Goal: Submit feedback/report problem

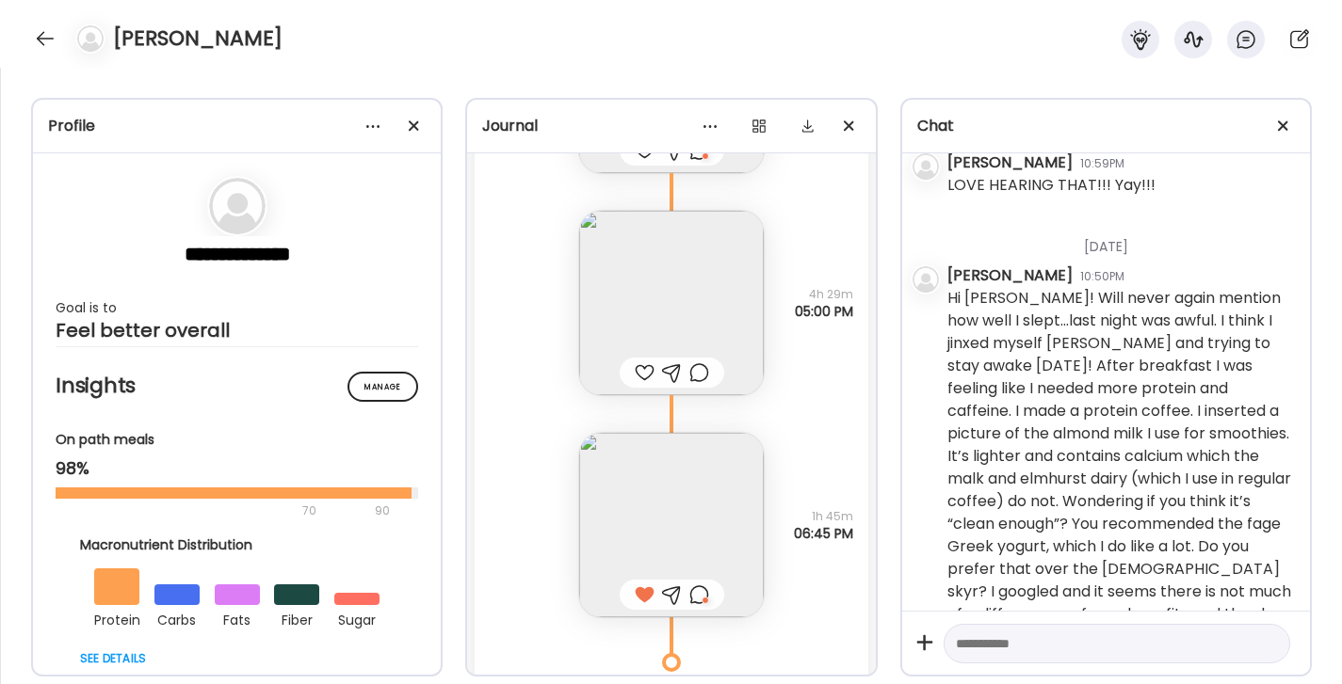
scroll to position [15257, 0]
click at [700, 289] on img at bounding box center [671, 308] width 185 height 185
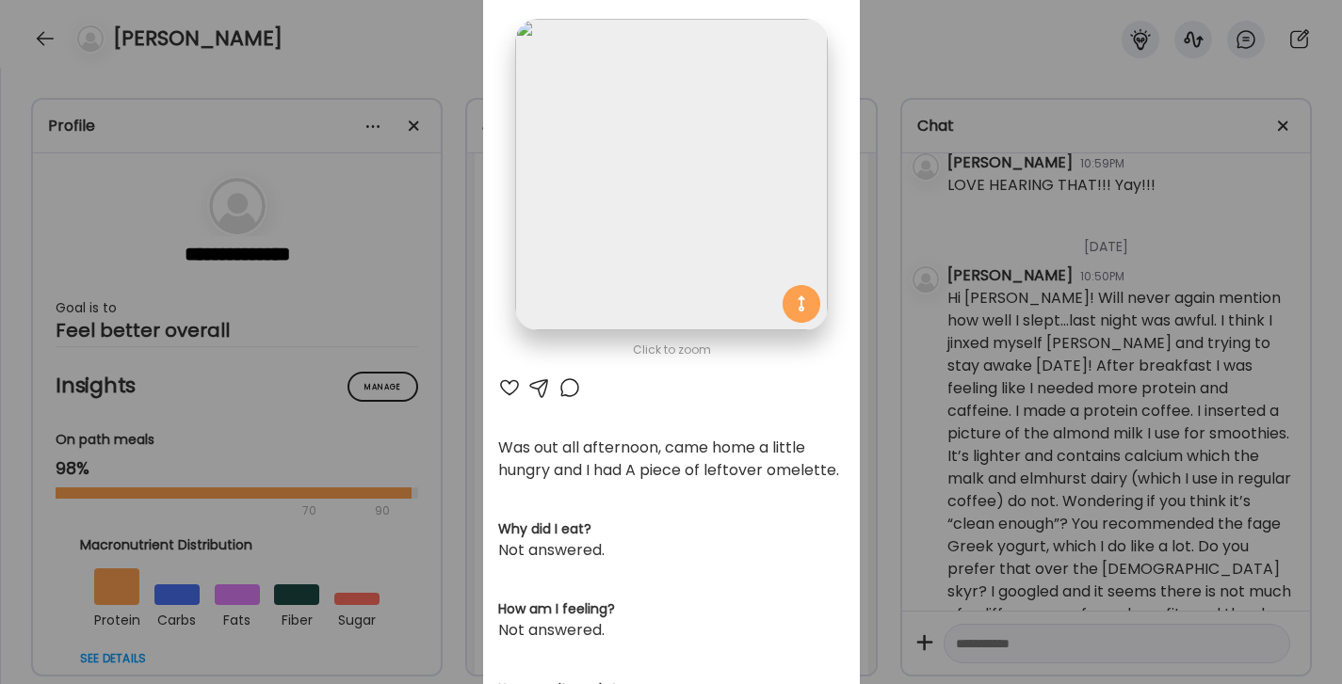
click at [505, 391] on div at bounding box center [509, 388] width 23 height 23
click at [912, 70] on div "Ate Coach Dashboard Wahoo! It’s official Take a moment to set up your Coach Pro…" at bounding box center [671, 342] width 1342 height 684
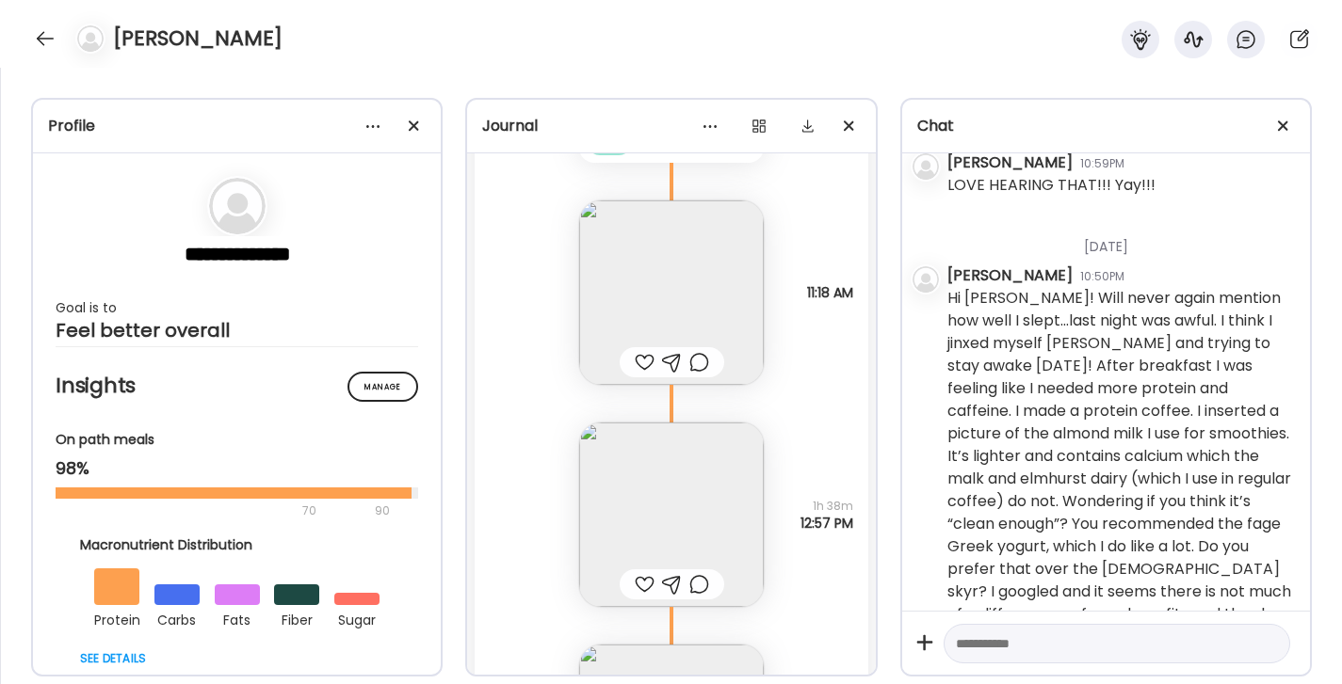
scroll to position [16174, 0]
click at [704, 277] on img at bounding box center [671, 294] width 185 height 185
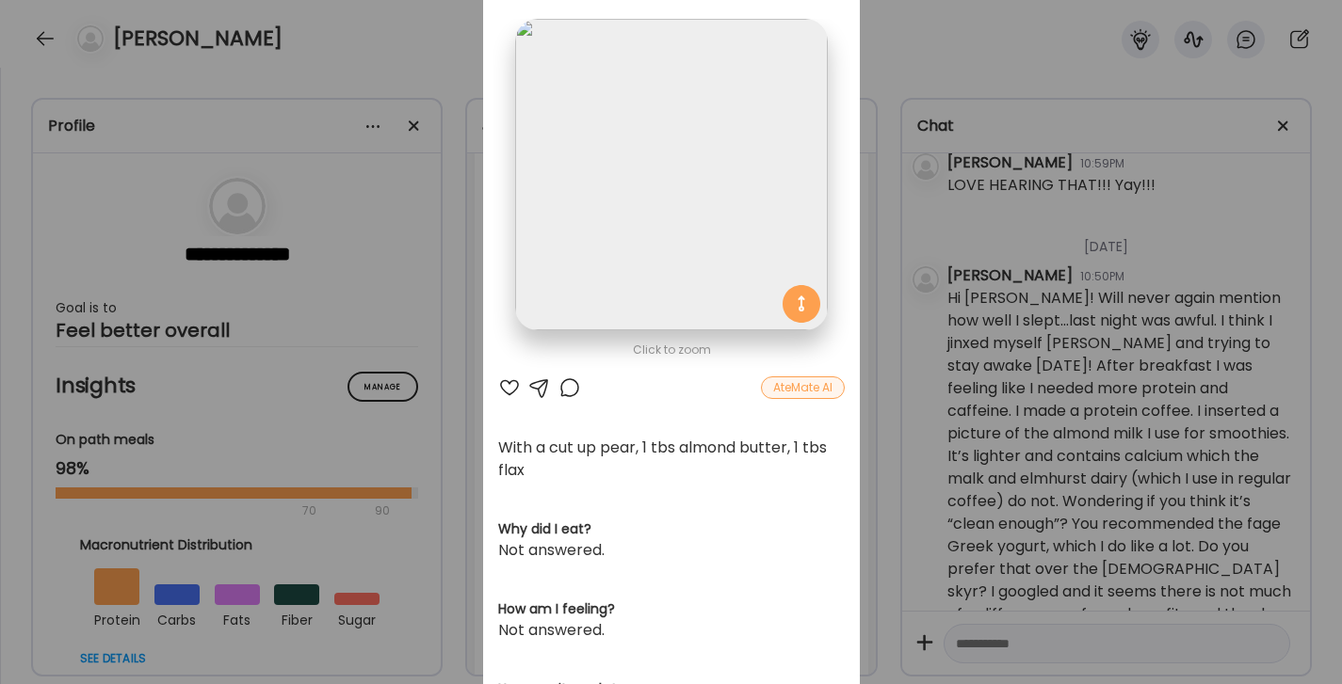
click at [513, 389] on div at bounding box center [509, 388] width 23 height 23
click at [991, 27] on div "Ate Coach Dashboard Wahoo! It’s official Take a moment to set up your Coach Pro…" at bounding box center [671, 342] width 1342 height 684
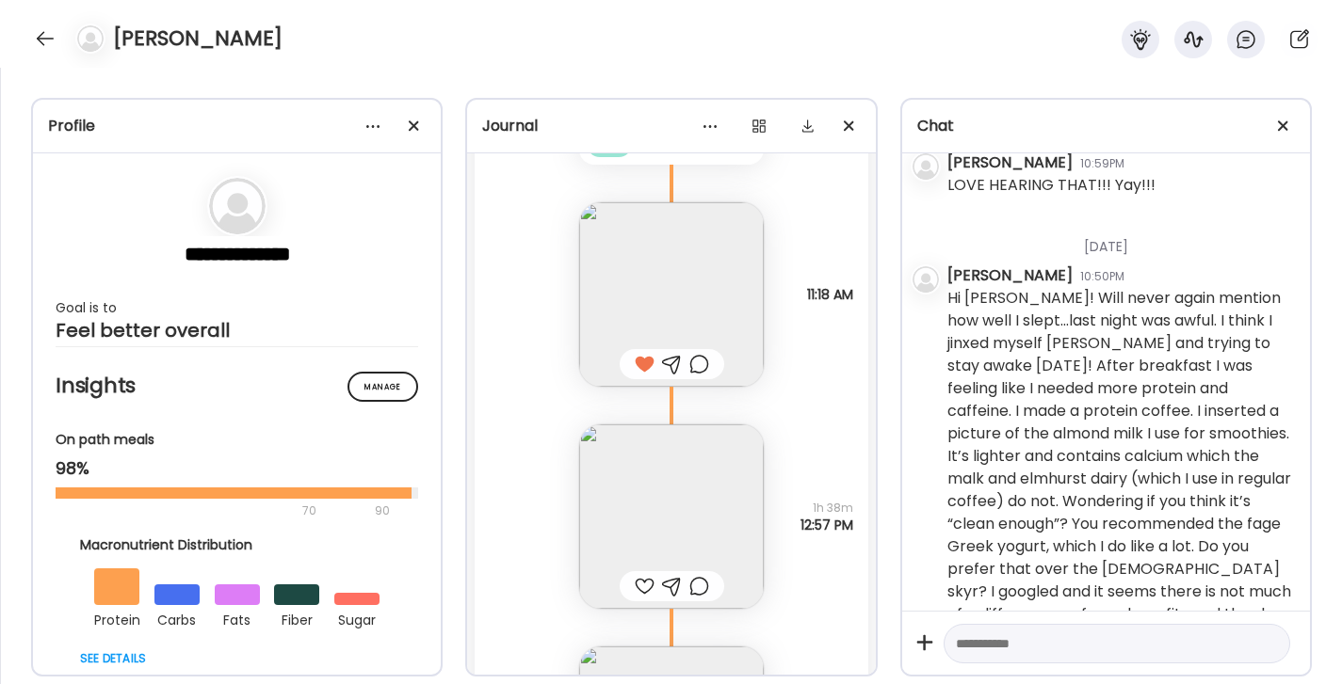
click at [709, 474] on img at bounding box center [671, 517] width 185 height 185
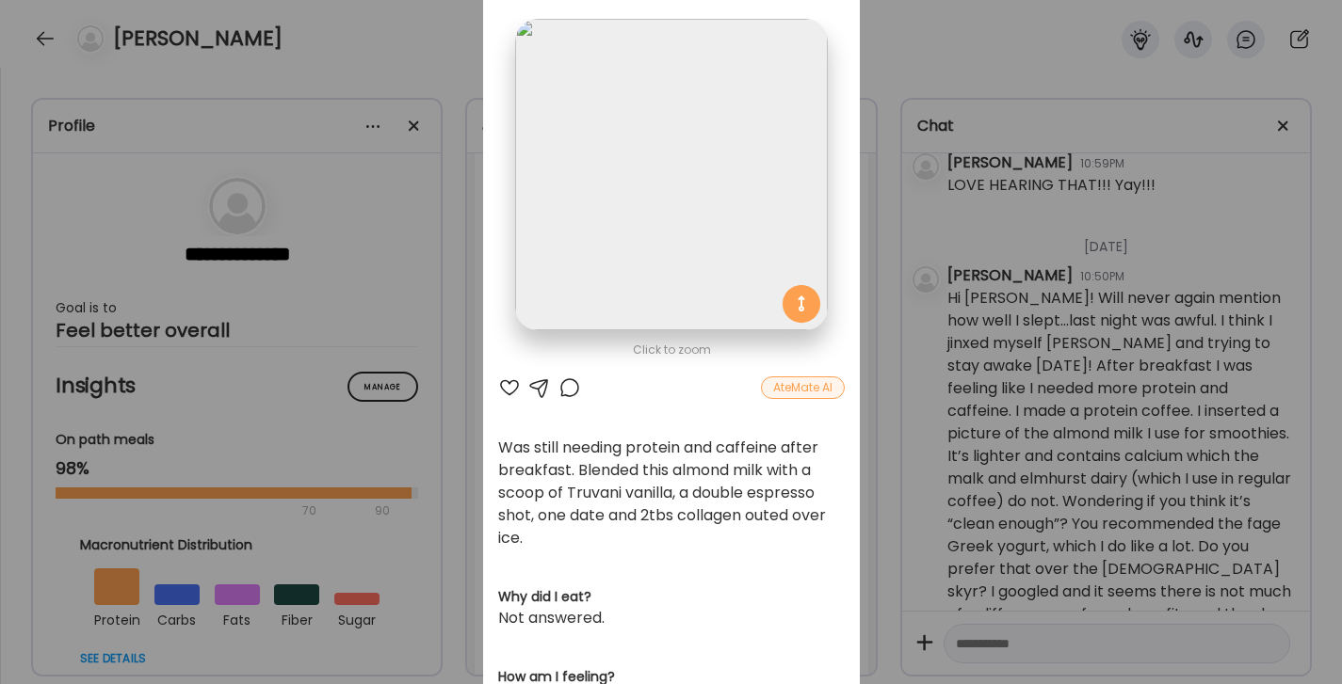
click at [948, 29] on div "Ate Coach Dashboard Wahoo! It’s official Take a moment to set up your Coach Pro…" at bounding box center [671, 342] width 1342 height 684
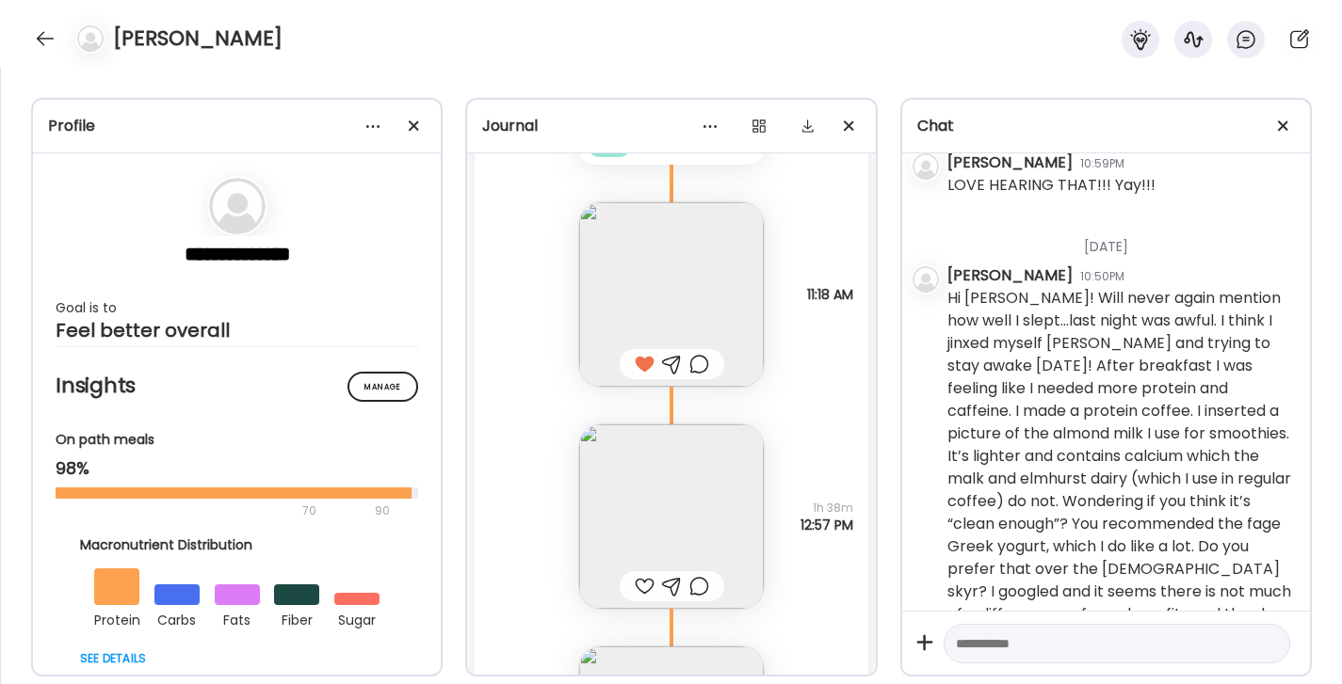
click at [649, 547] on img at bounding box center [671, 517] width 185 height 185
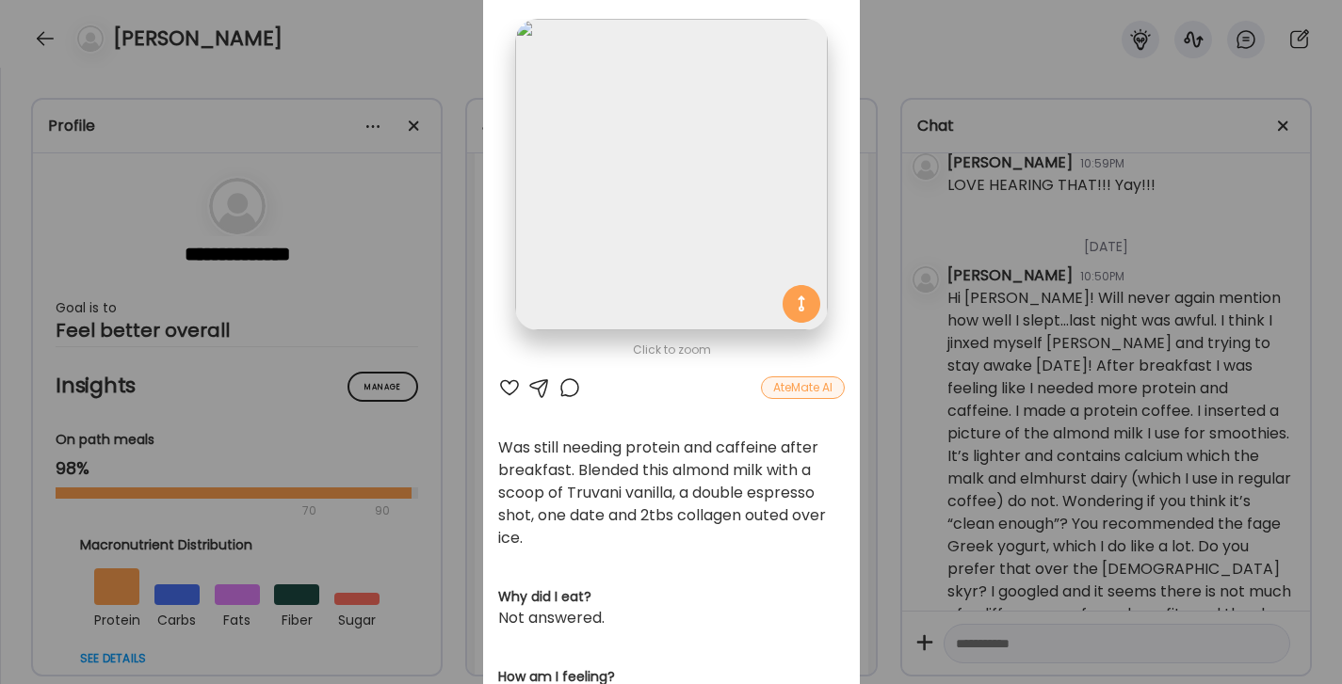
click at [935, 46] on div "Ate Coach Dashboard Wahoo! It’s official Take a moment to set up your Coach Pro…" at bounding box center [671, 342] width 1342 height 684
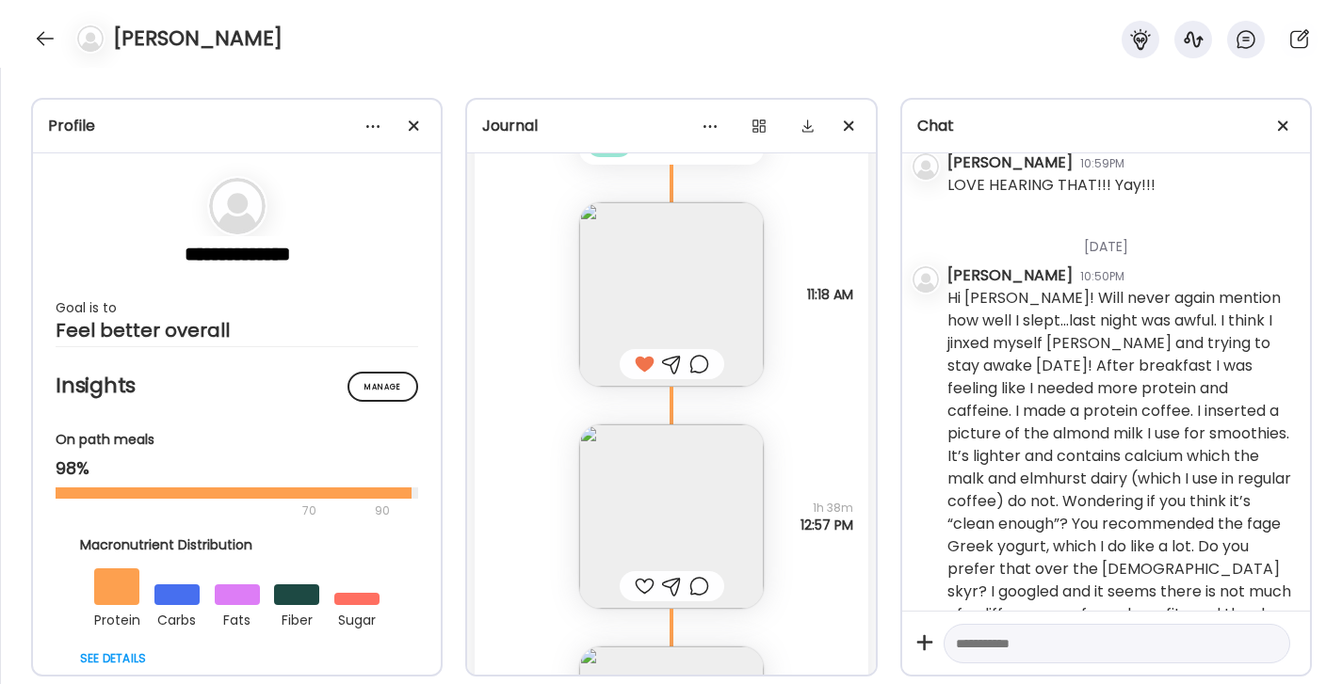
click at [722, 284] on img at bounding box center [671, 294] width 185 height 185
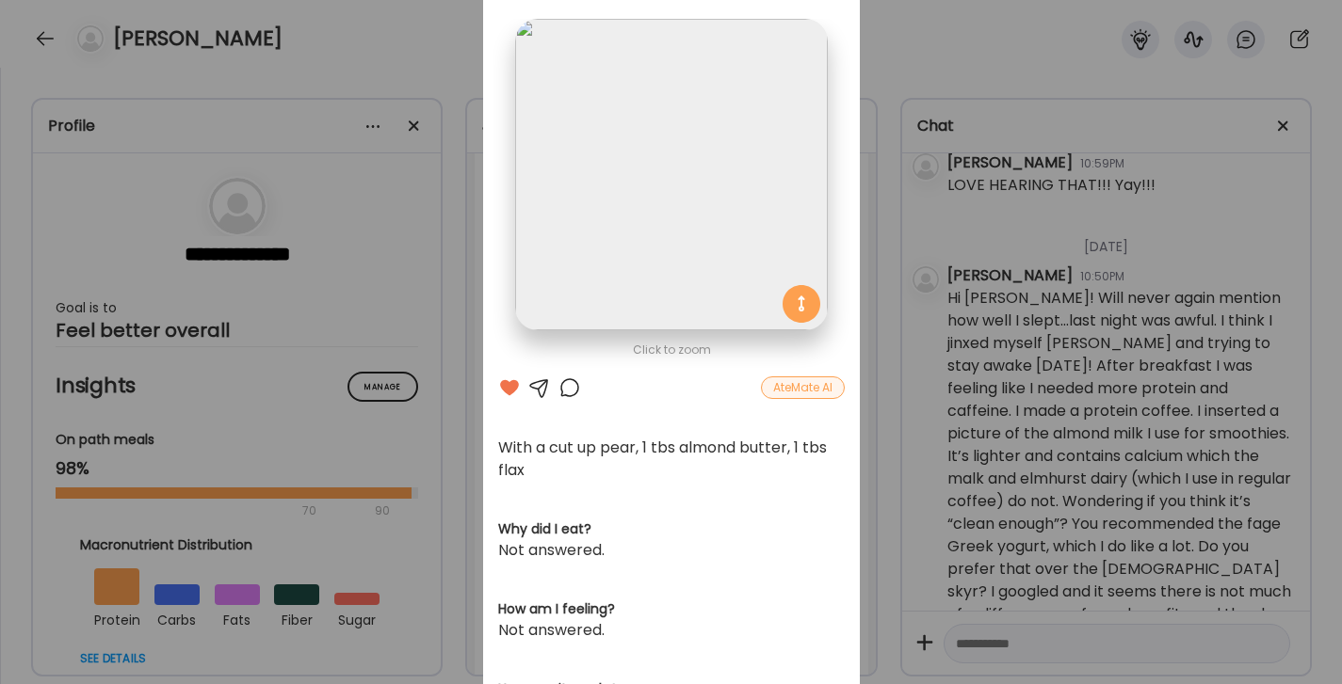
click at [930, 80] on div "Ate Coach Dashboard Wahoo! It’s official Take a moment to set up your Coach Pro…" at bounding box center [671, 342] width 1342 height 684
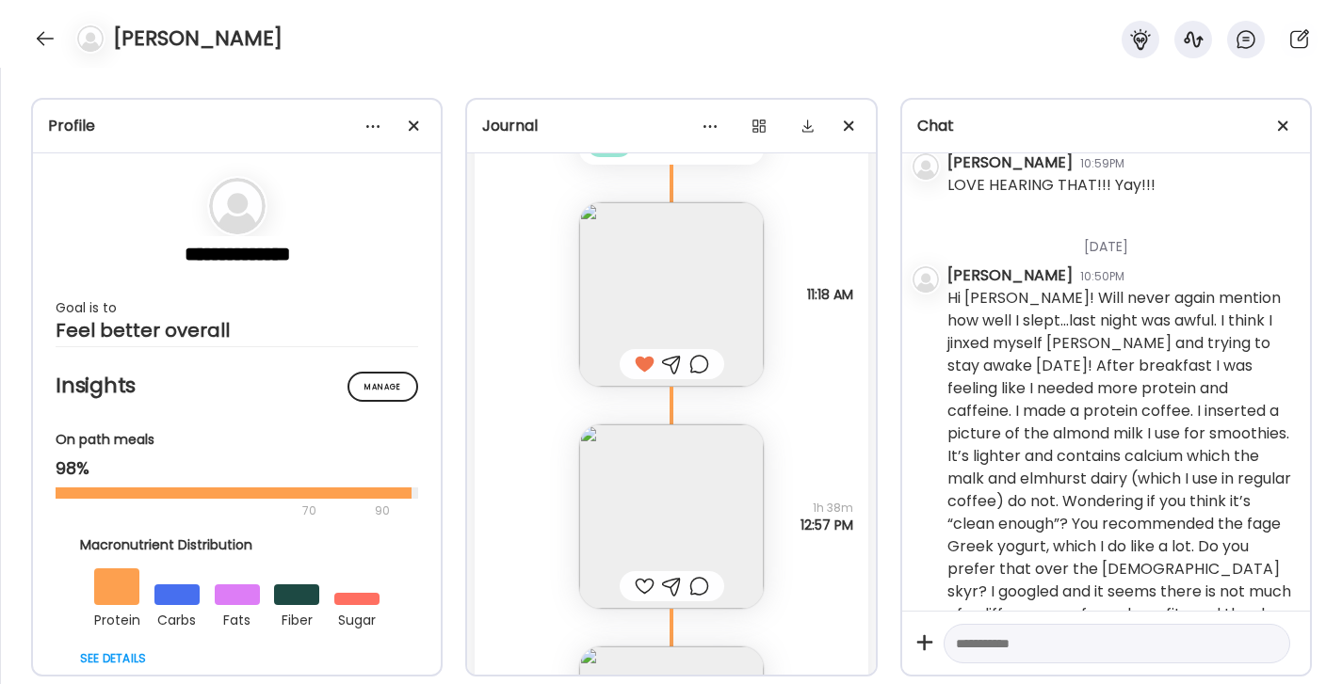
click at [725, 453] on img at bounding box center [671, 517] width 185 height 185
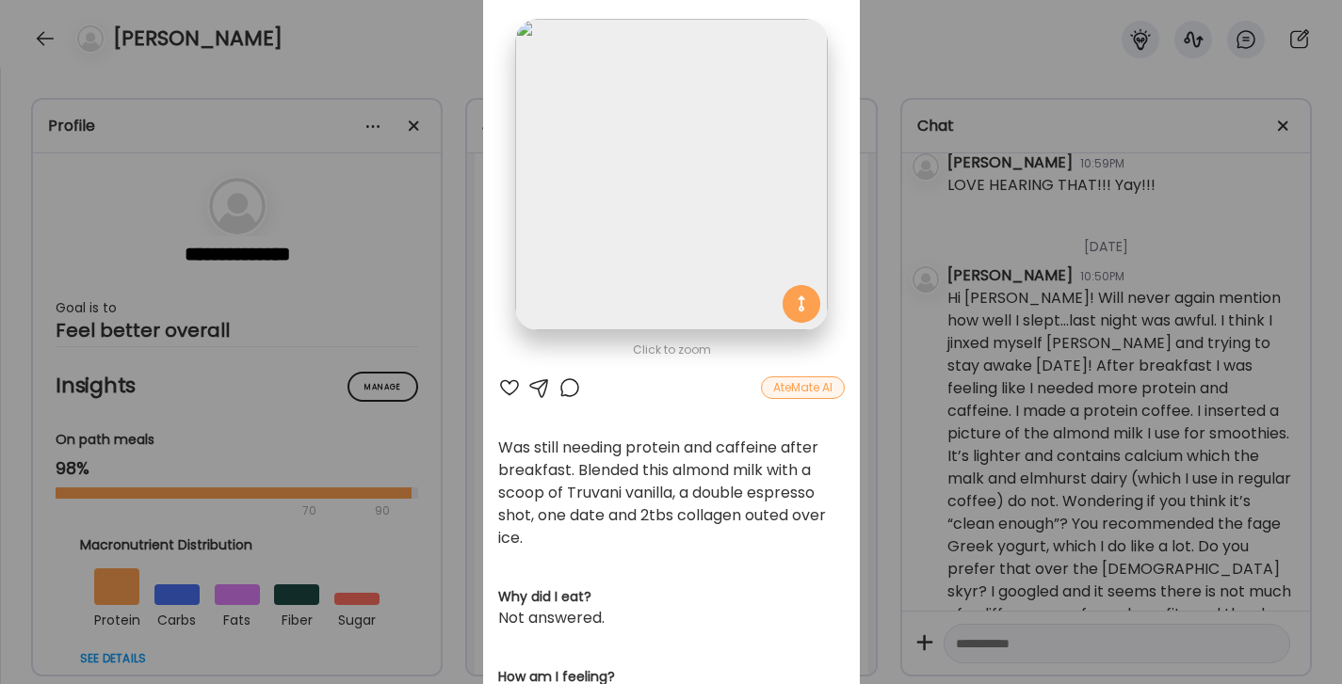
click at [569, 387] on div at bounding box center [569, 388] width 23 height 23
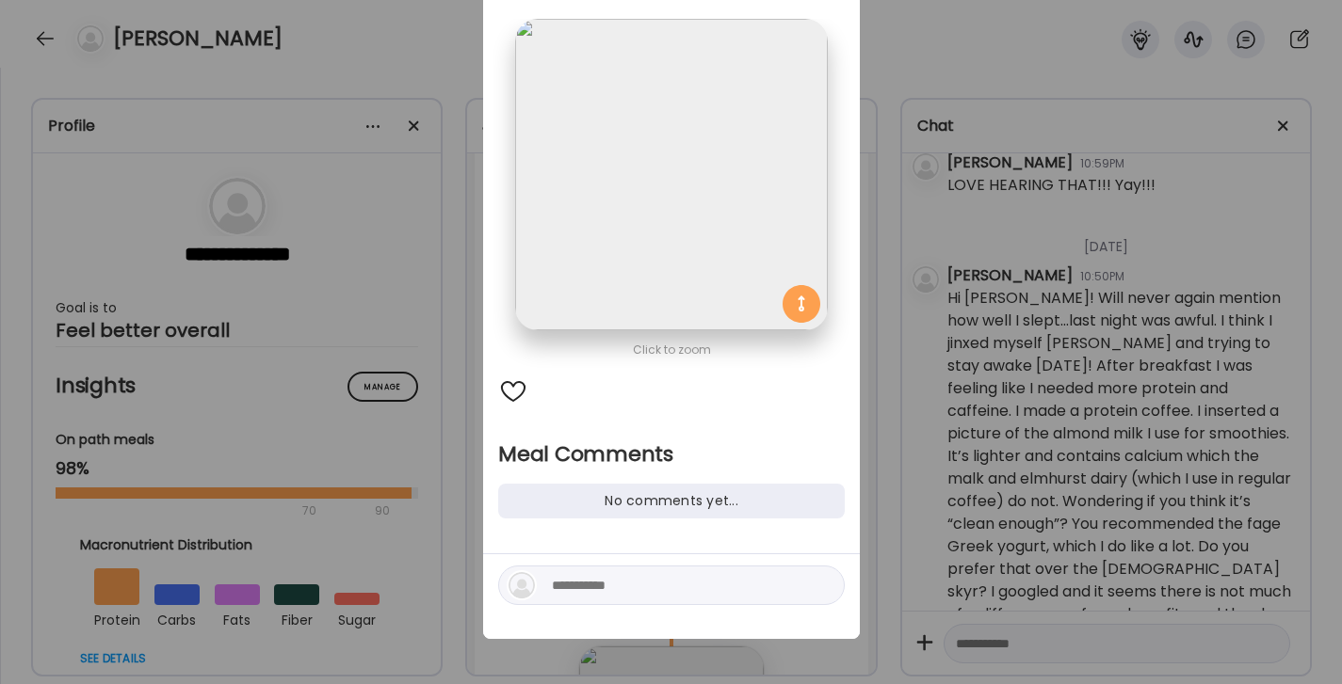
click at [614, 577] on textarea at bounding box center [679, 585] width 254 height 23
type textarea "**********"
